Goal: Task Accomplishment & Management: Use online tool/utility

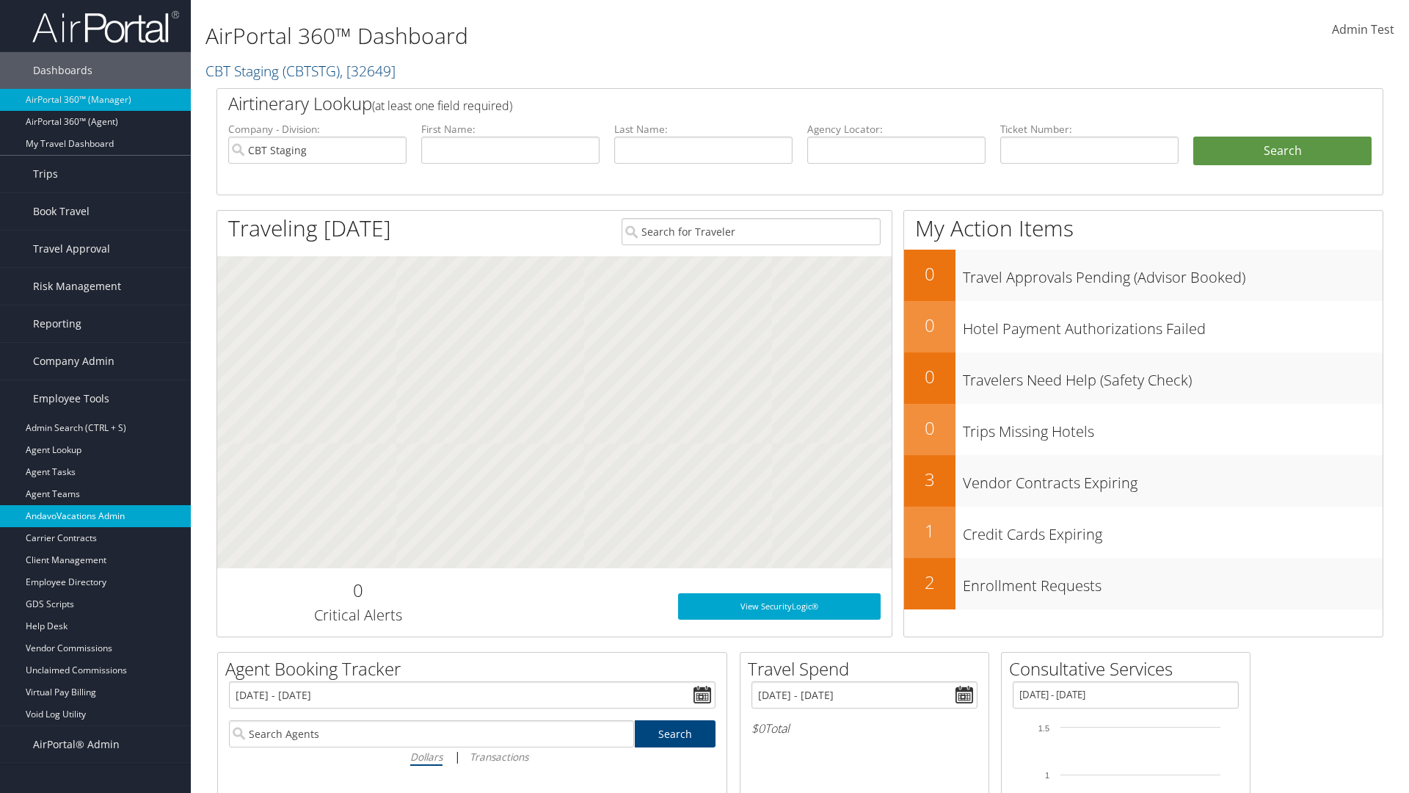
click at [95, 516] on link "AndavoVacations Admin" at bounding box center [95, 516] width 191 height 22
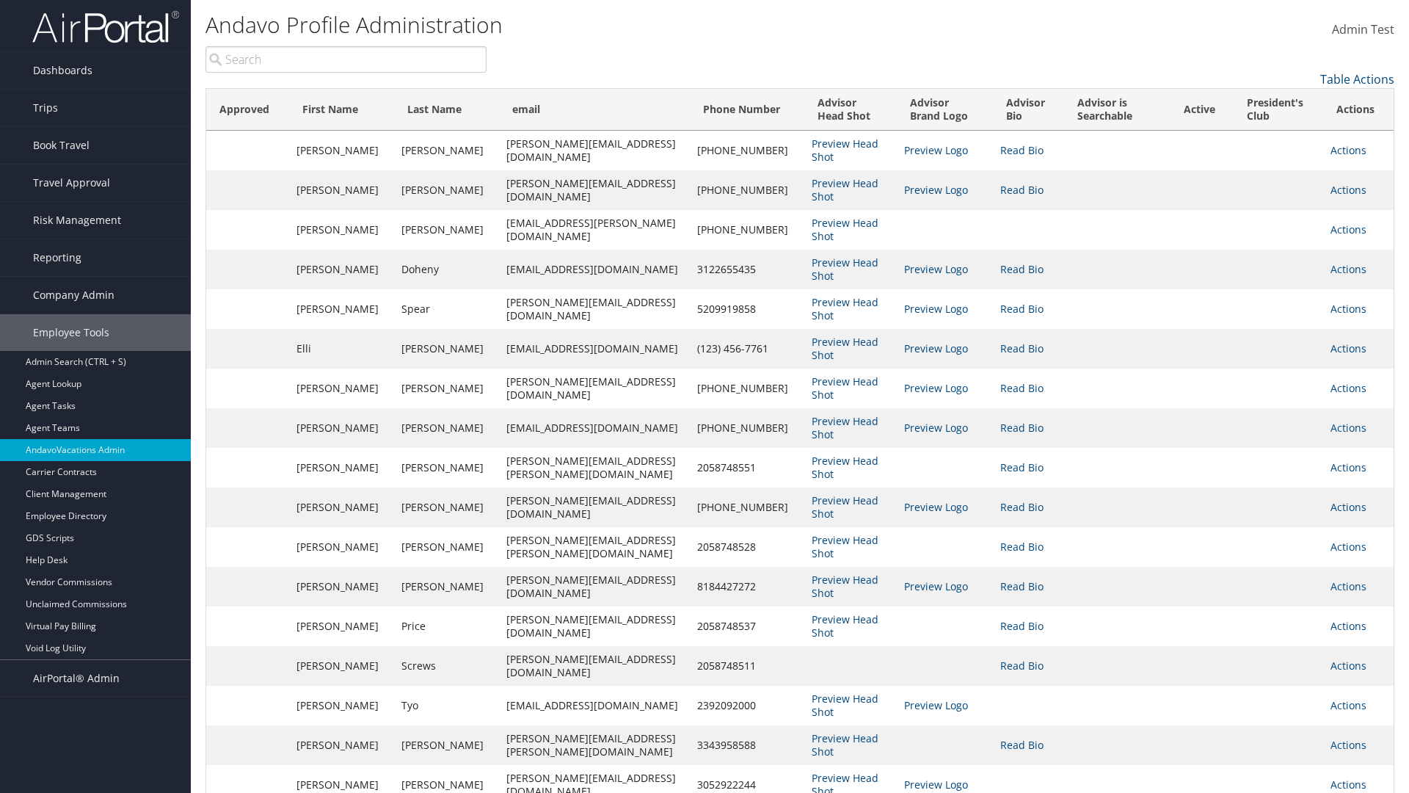
click at [346, 59] on input "search" at bounding box center [346, 59] width 281 height 26
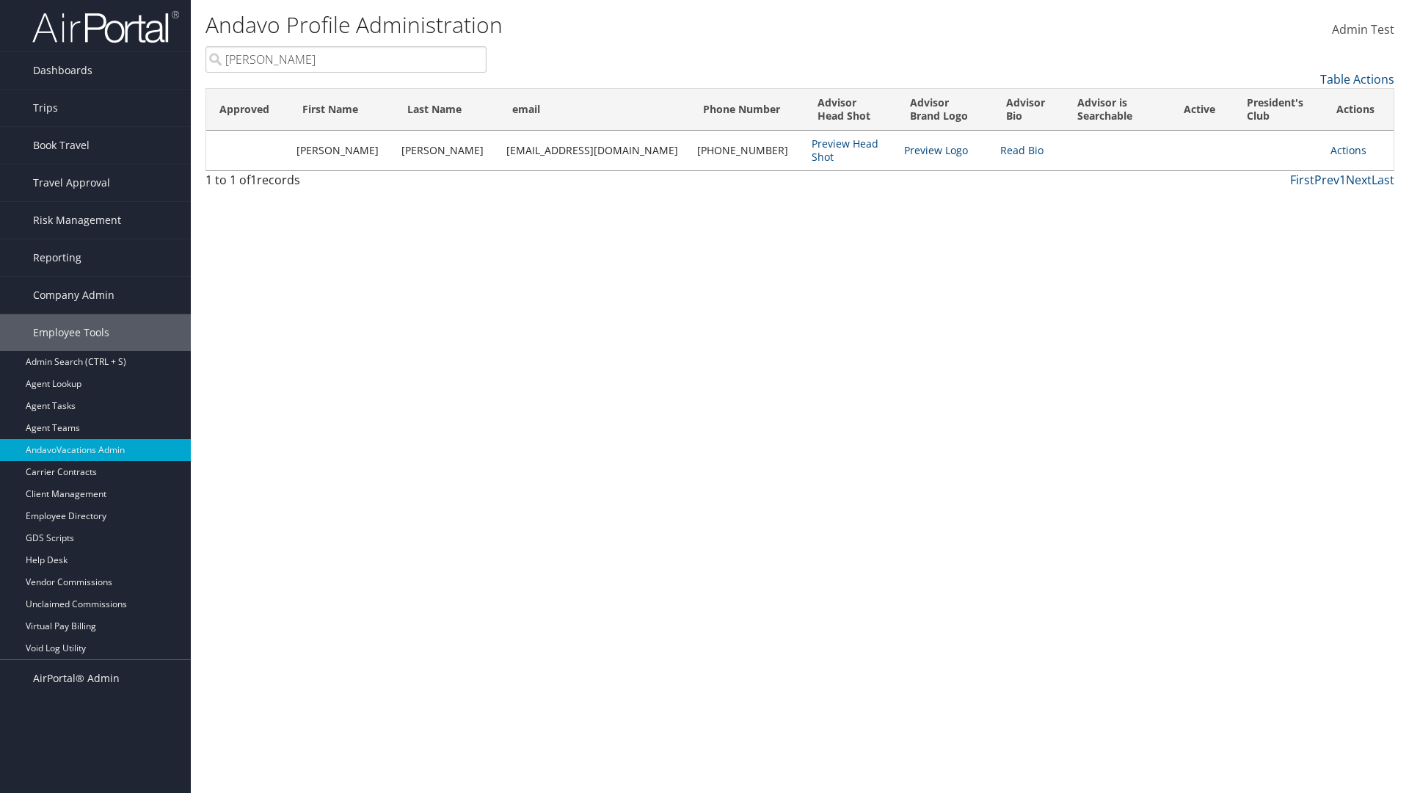
type input "[PERSON_NAME]"
click at [1341, 150] on link "Actions" at bounding box center [1349, 150] width 36 height 14
click at [0, 0] on link "Add to President's Club" at bounding box center [0, 0] width 0 height 0
